Goal: Navigation & Orientation: Find specific page/section

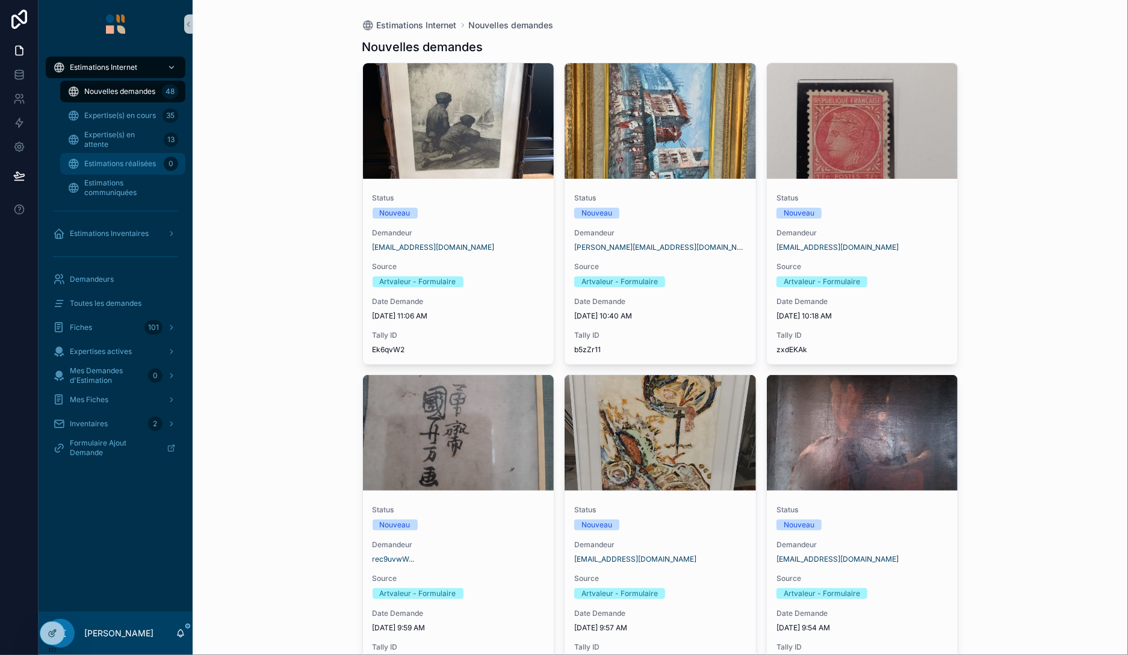
click at [126, 161] on span "Estimations réalisées" at bounding box center [120, 164] width 72 height 10
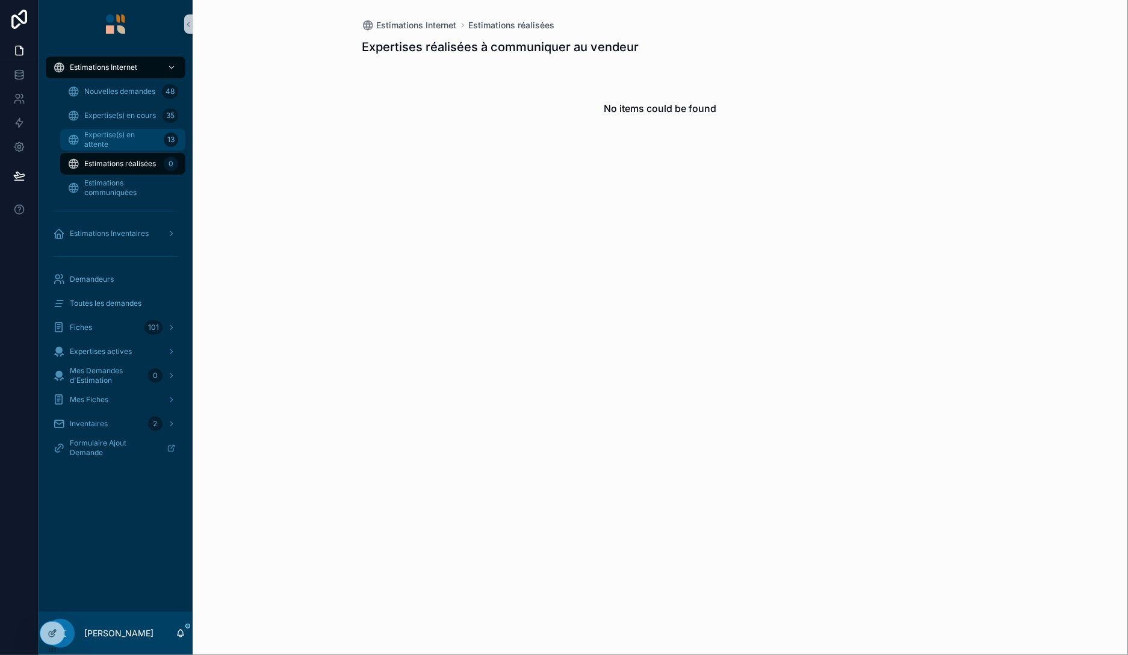
click at [126, 143] on span "Expertise(s) en attente" at bounding box center [121, 139] width 75 height 19
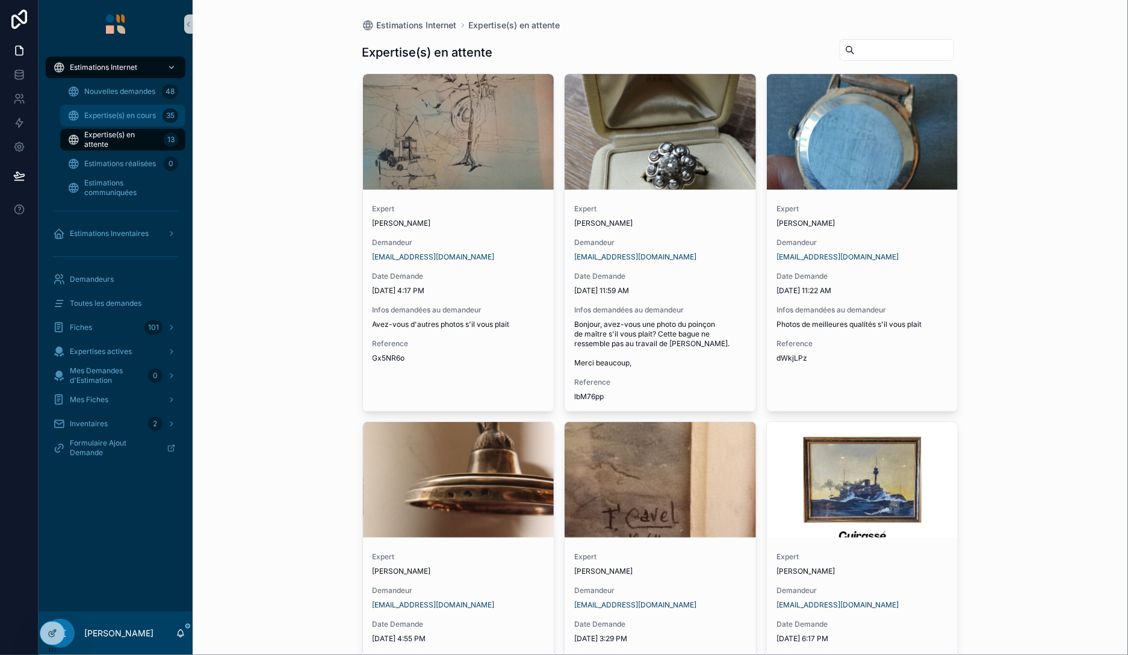
click at [128, 120] on span "Expertise(s) en cours" at bounding box center [120, 116] width 72 height 10
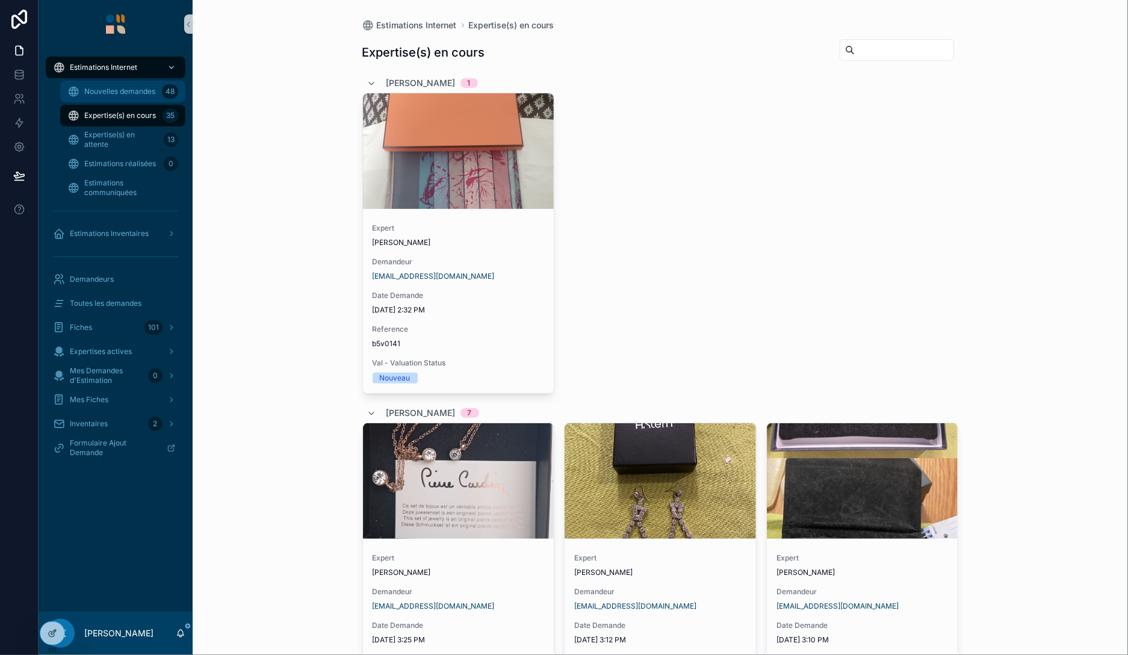
click at [88, 84] on div "Nouvelles demandes 48" at bounding box center [122, 91] width 111 height 19
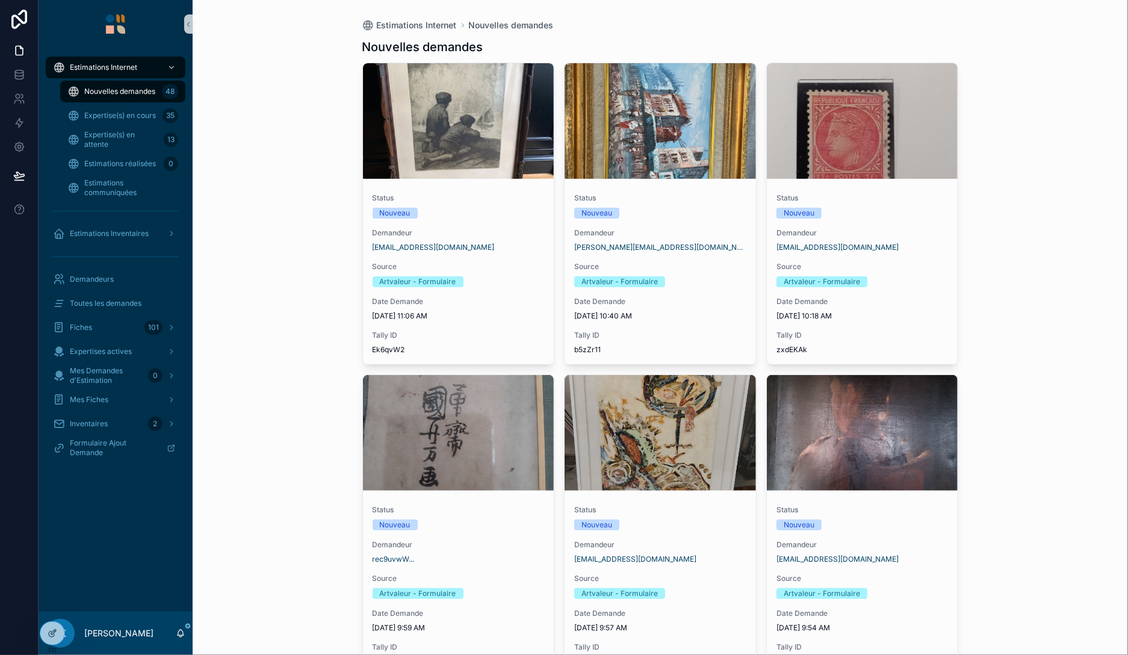
click at [1042, 497] on div "Estimations Internet Nouvelles demandes Nouvelles demandes Status Nouveau Deman…" at bounding box center [661, 327] width 936 height 655
